Goal: Task Accomplishment & Management: Manage account settings

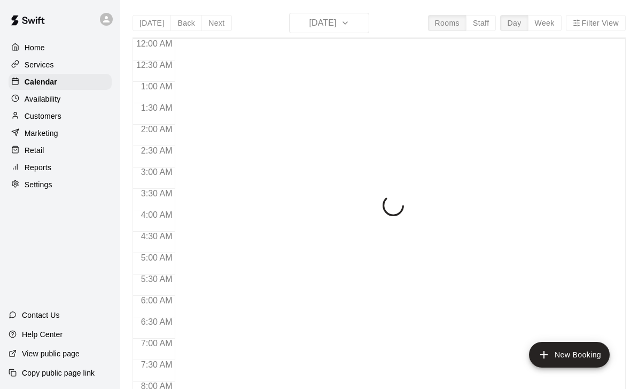
scroll to position [410, 0]
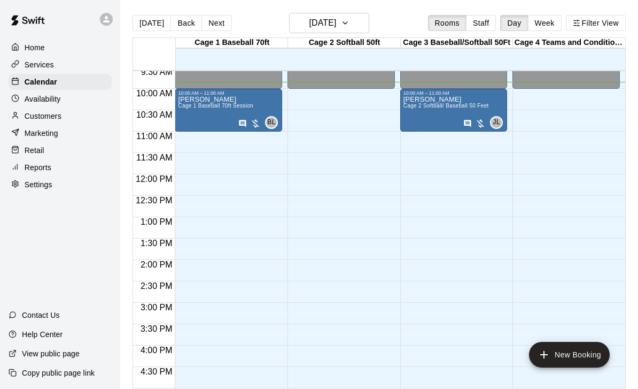
click at [439, 127] on div "[PERSON_NAME] Cage 2 Softball/ Baseball 50 Feet" at bounding box center [447, 290] width 86 height 389
click at [419, 104] on icon "edit" at bounding box center [414, 108] width 13 height 13
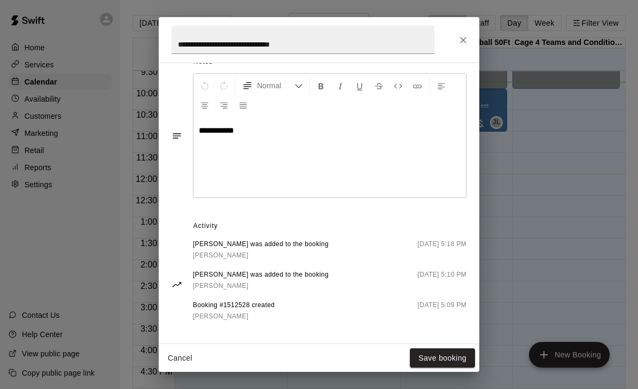
scroll to position [314, 0]
click at [464, 44] on icon "Close" at bounding box center [463, 40] width 11 height 11
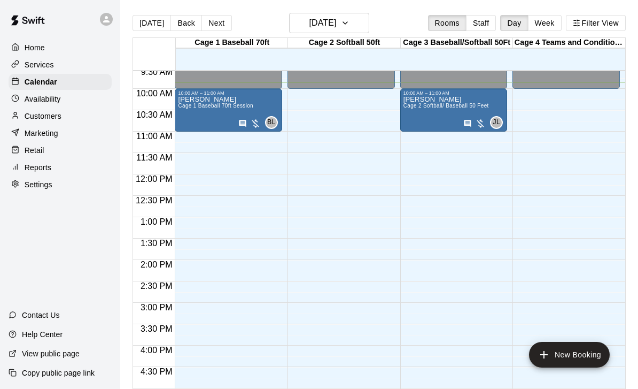
click at [218, 109] on span "Cage 1 Baseball 70ft Session" at bounding box center [215, 106] width 75 height 6
click at [190, 114] on icon "edit" at bounding box center [189, 115] width 10 height 10
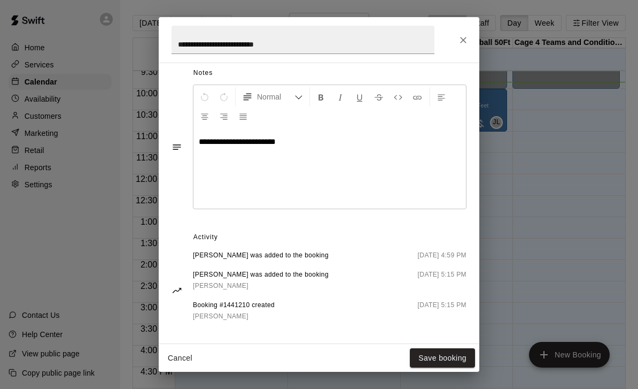
scroll to position [303, 0]
click at [462, 41] on icon "Close" at bounding box center [463, 40] width 6 height 6
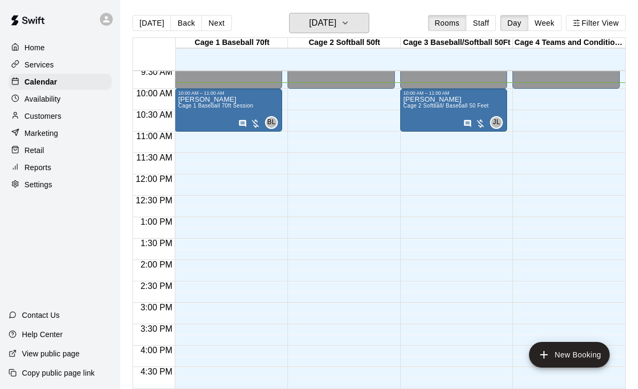
click at [336, 20] on h6 "[DATE]" at bounding box center [322, 23] width 27 height 15
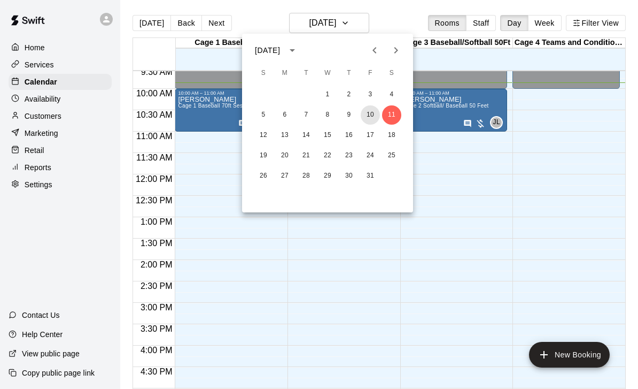
click at [373, 118] on button "10" at bounding box center [370, 114] width 19 height 19
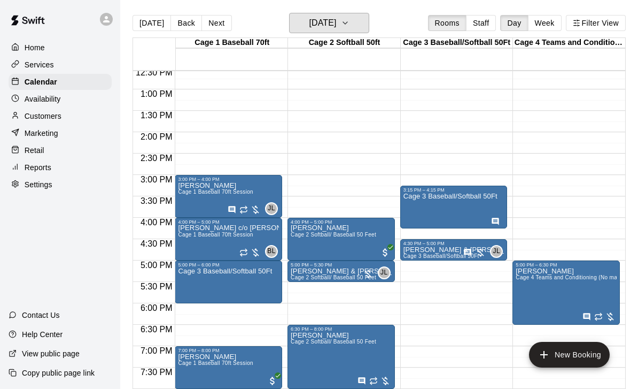
scroll to position [537, 0]
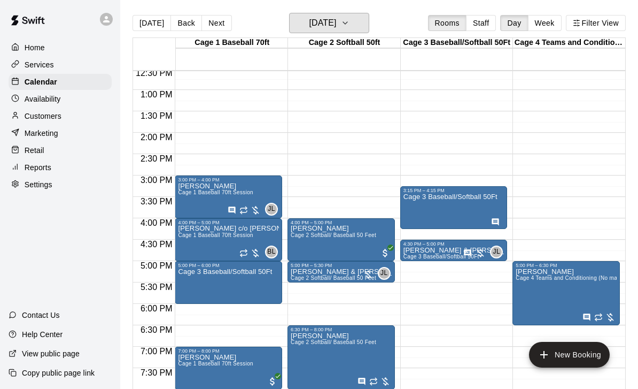
click at [351, 26] on button "Friday Oct 10" at bounding box center [329, 23] width 80 height 20
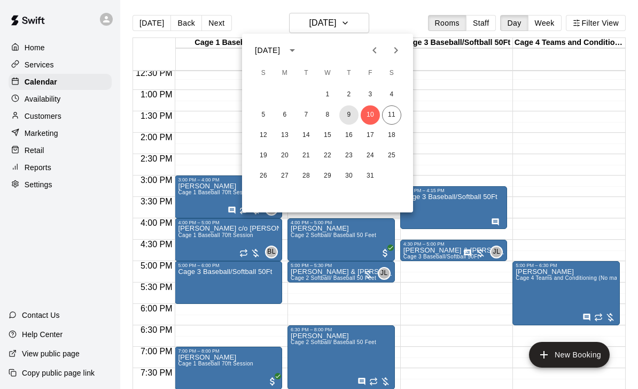
click at [349, 112] on button "9" at bounding box center [349, 114] width 19 height 19
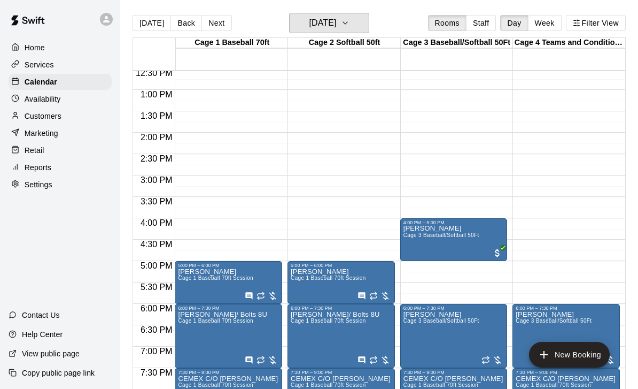
click at [350, 26] on icon "button" at bounding box center [345, 23] width 9 height 13
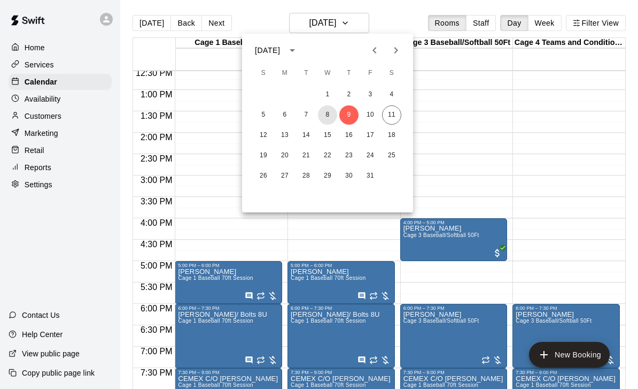
click at [328, 111] on button "8" at bounding box center [327, 114] width 19 height 19
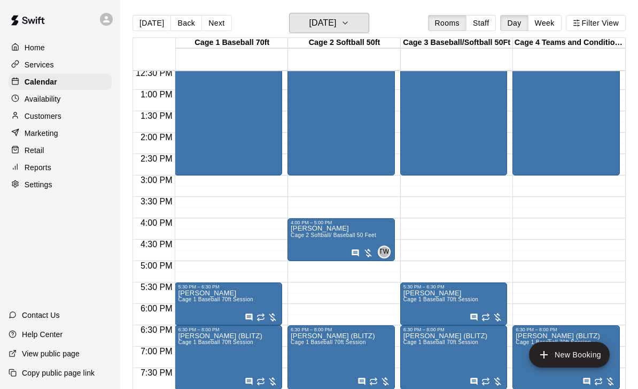
click at [367, 16] on button "Wednesday Oct 08" at bounding box center [329, 23] width 80 height 20
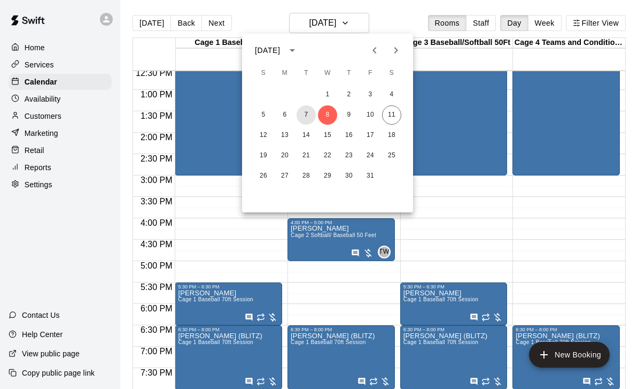
click at [306, 118] on button "7" at bounding box center [306, 114] width 19 height 19
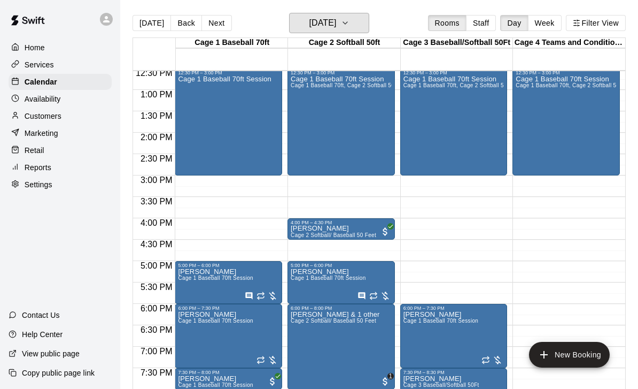
click at [350, 25] on icon "button" at bounding box center [345, 23] width 9 height 13
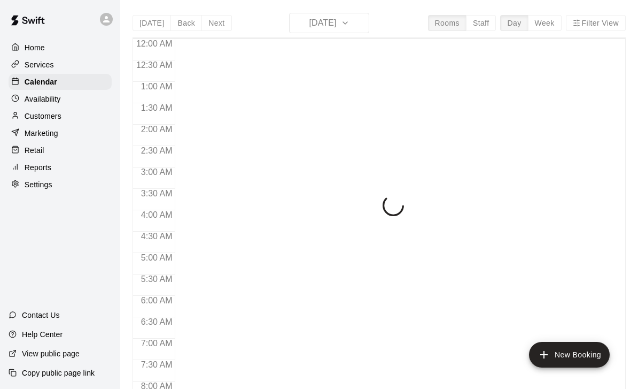
scroll to position [422, 0]
